Goal: Information Seeking & Learning: Learn about a topic

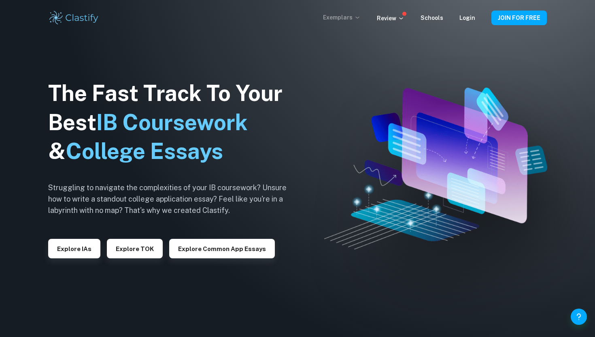
click at [358, 20] on icon at bounding box center [357, 17] width 6 height 6
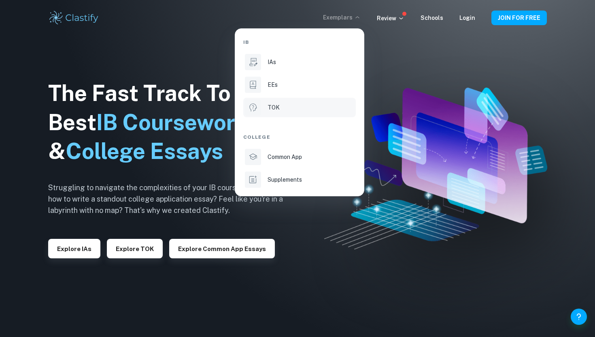
click at [269, 112] on li "TOK" at bounding box center [299, 107] width 113 height 19
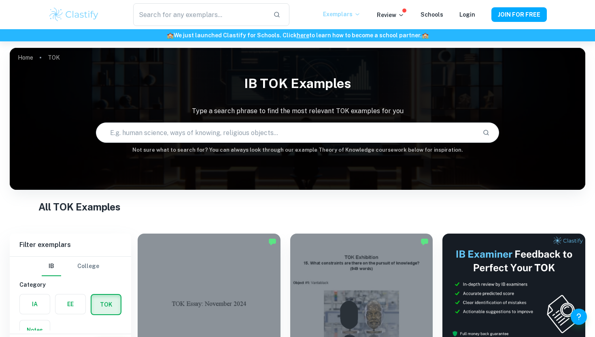
click at [297, 118] on div "IB TOK examples Type a search phrase to find the most relevant TOK examples for…" at bounding box center [298, 111] width 576 height 83
click at [281, 132] on input "text" at bounding box center [286, 132] width 380 height 23
click at [258, 133] on input "text" at bounding box center [286, 132] width 380 height 23
paste input "For artists and natural scientists, which is more important: what can be explai…"
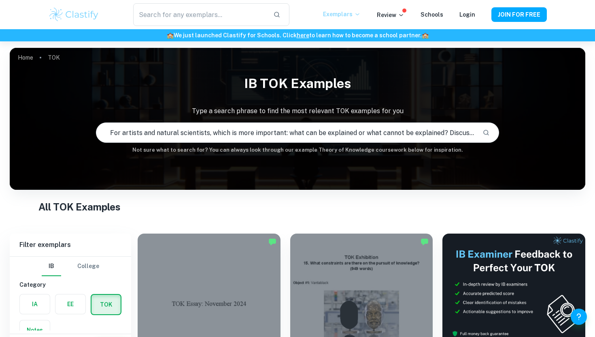
scroll to position [0, 126]
type input "For artists and natural scientists, which is more important: what can be explai…"
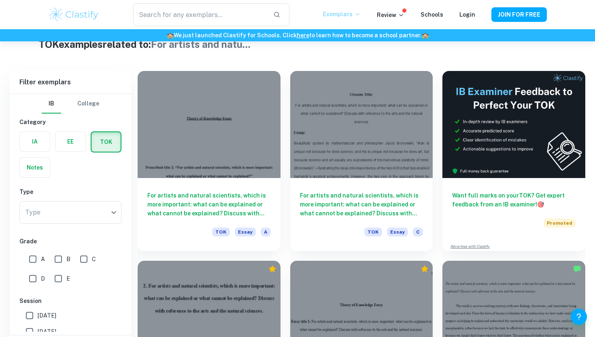
scroll to position [187, 0]
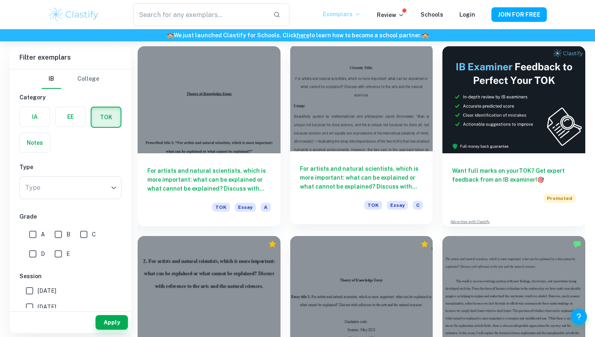
click at [379, 180] on h6 "For artists and natural scientists, which is more important: what can be explai…" at bounding box center [362, 177] width 124 height 27
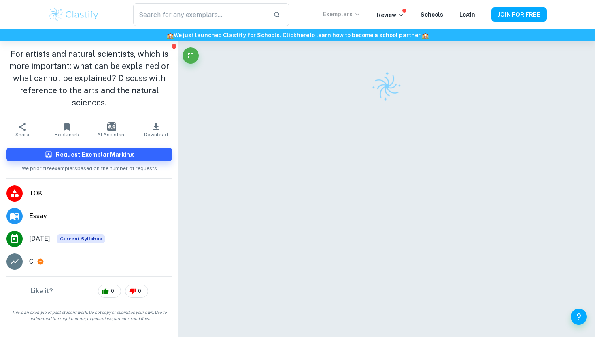
scroll to position [6, 0]
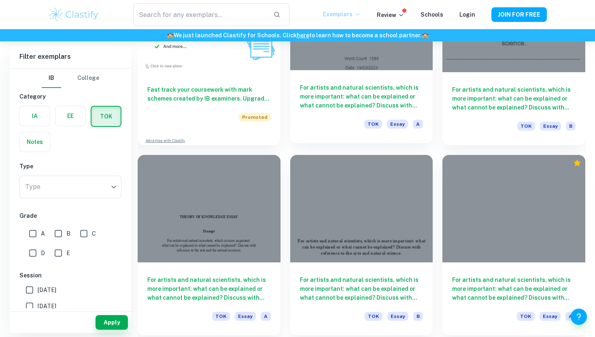
scroll to position [651, 0]
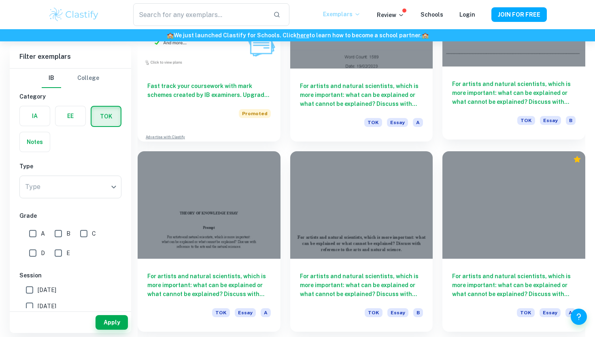
click at [500, 85] on h6 "For artists and natural scientists, which is more important: what can be explai…" at bounding box center [514, 92] width 124 height 27
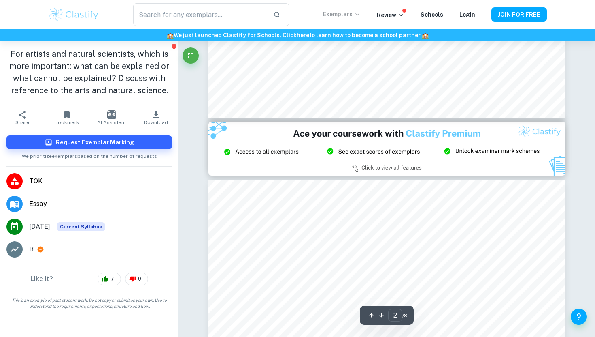
type input "3"
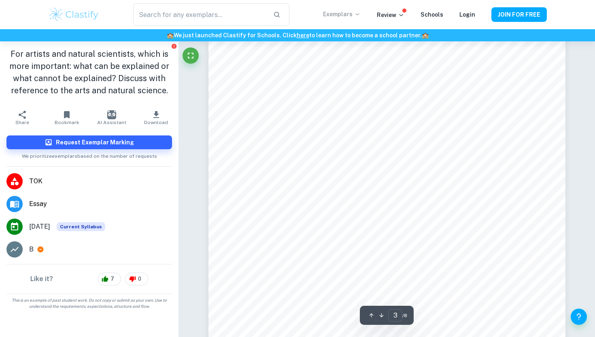
scroll to position [1283, 0]
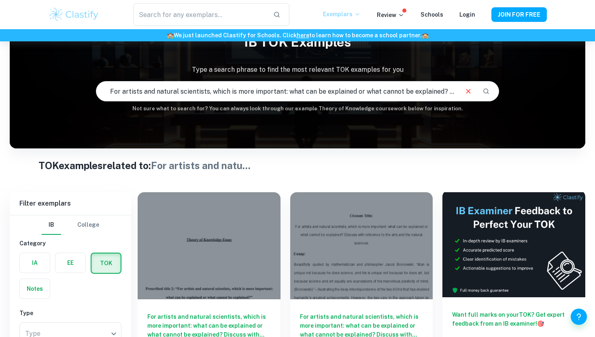
scroll to position [155, 0]
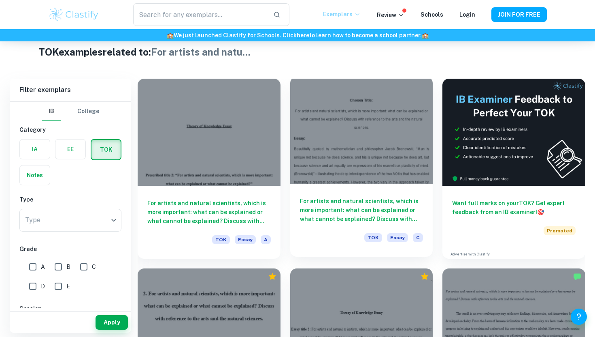
click at [392, 200] on h6 "For artists and natural scientists, which is more important: what can be explai…" at bounding box center [362, 209] width 124 height 27
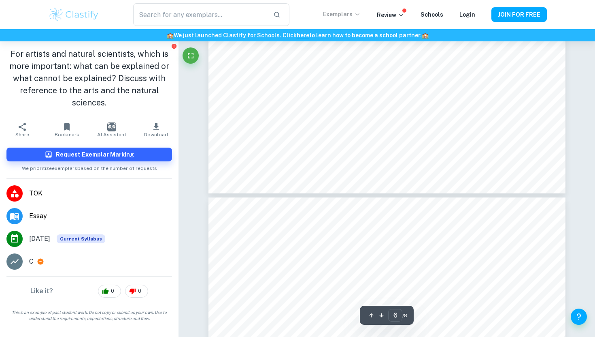
type input "5"
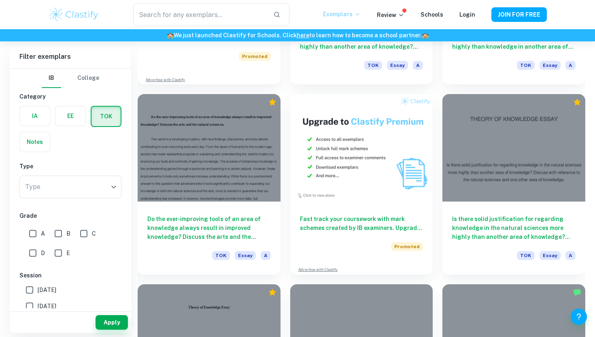
scroll to position [1480, 0]
